Goal: Task Accomplishment & Management: Use online tool/utility

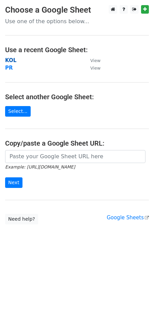
click at [10, 58] on strong "KOL" at bounding box center [10, 60] width 11 height 6
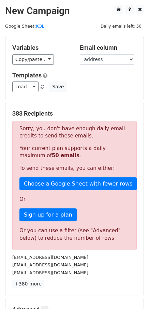
scroll to position [89, 0]
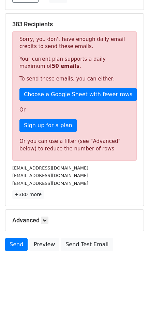
click at [41, 215] on div "Advanced Tracking Track Opens UTM Codes Track Clicks Filters Only include sprea…" at bounding box center [74, 220] width 138 height 21
click at [44, 217] on link at bounding box center [45, 221] width 8 height 8
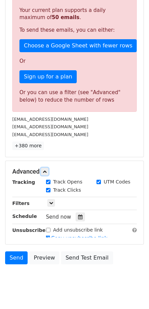
scroll to position [138, 0]
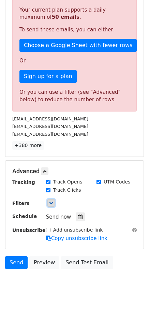
click at [53, 202] on icon at bounding box center [51, 203] width 4 height 4
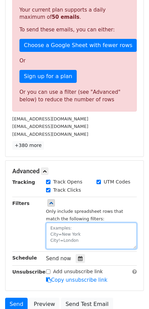
click at [65, 226] on textarea at bounding box center [91, 236] width 91 height 26
click at [67, 232] on textarea at bounding box center [91, 236] width 91 height 26
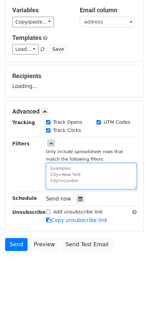
scroll to position [38, 0]
click at [67, 182] on textarea at bounding box center [91, 176] width 91 height 26
paste textarea "[DATE]"
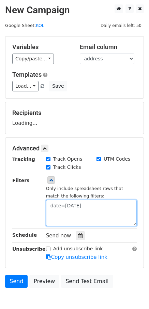
scroll to position [0, 0]
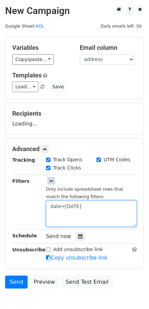
click at [51, 207] on textarea "date=[DATE]" at bounding box center [91, 214] width 91 height 26
type textarea "Date=[DATE]"
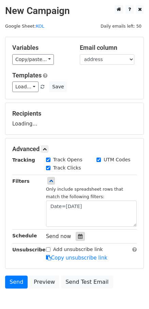
click at [79, 236] on icon at bounding box center [80, 236] width 4 height 5
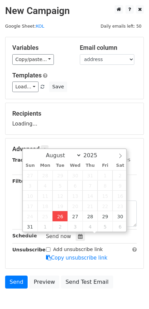
type input "[DATE] 17:32"
type input "05"
type input "32"
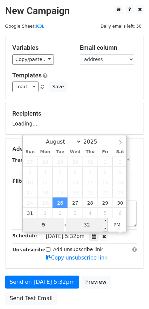
type input "9"
type input "[DATE] 21:32"
type input "09"
click at [93, 226] on input "32" at bounding box center [87, 225] width 42 height 14
type input "00"
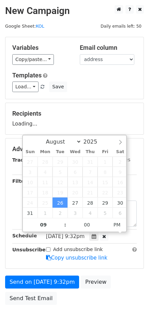
type input "[DATE] 21:00"
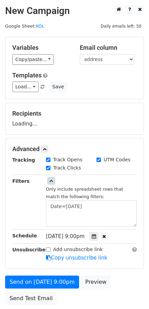
click at [98, 107] on div "Recipients Loading..." at bounding box center [74, 118] width 138 height 31
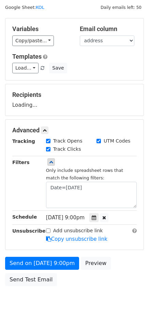
scroll to position [34, 0]
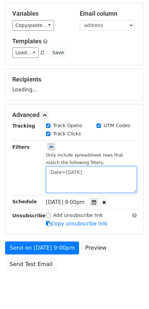
click at [56, 179] on textarea "Date=[DATE]" at bounding box center [91, 179] width 91 height 26
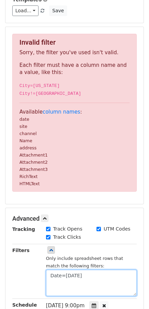
scroll to position [203, 0]
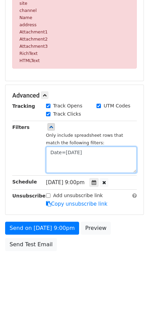
drag, startPoint x: 52, startPoint y: 151, endPoint x: 56, endPoint y: 159, distance: 8.9
click at [52, 151] on textarea "Date=[DATE]" at bounding box center [91, 160] width 91 height 26
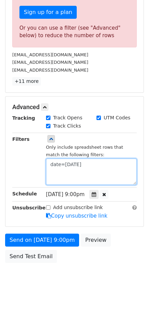
type textarea "date=[DATE]"
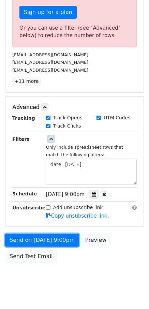
drag, startPoint x: 47, startPoint y: 243, endPoint x: 28, endPoint y: 247, distance: 19.0
click at [47, 243] on link "Send on [DATE] 9:00pm" at bounding box center [42, 240] width 74 height 13
